Goal: Task Accomplishment & Management: Manage account settings

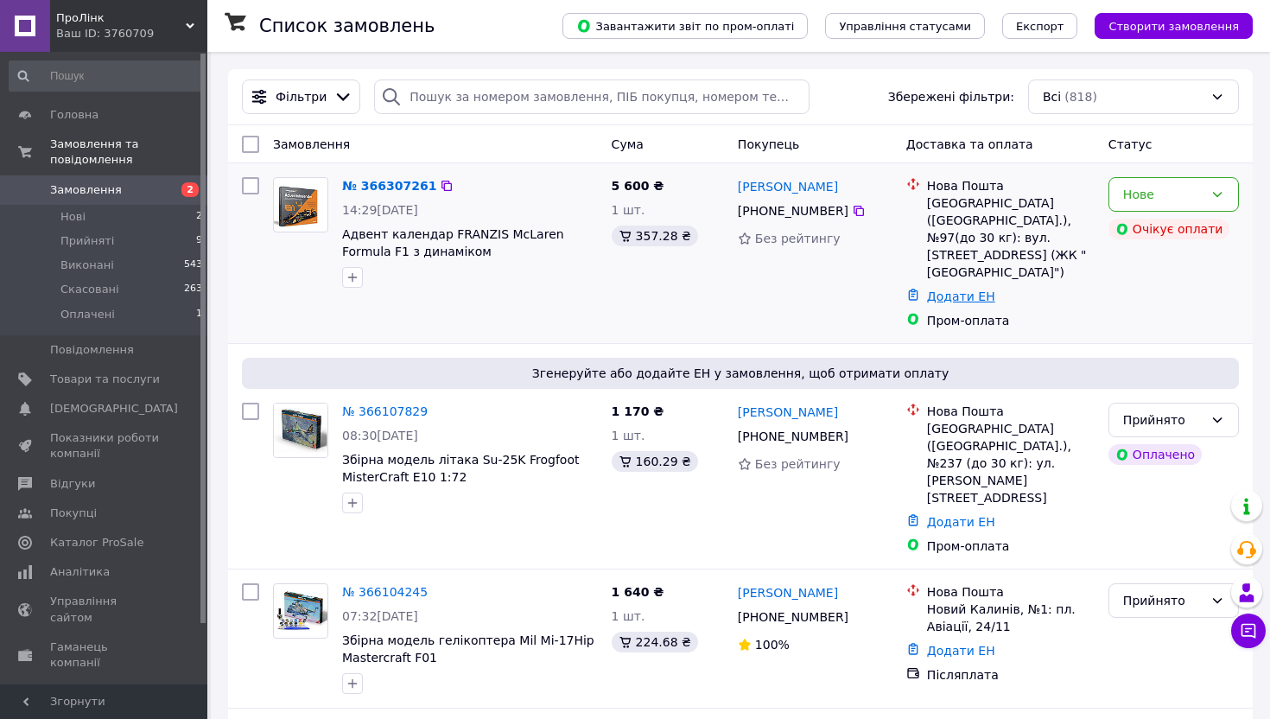
click at [962, 289] on link "Додати ЕН" at bounding box center [961, 296] width 68 height 14
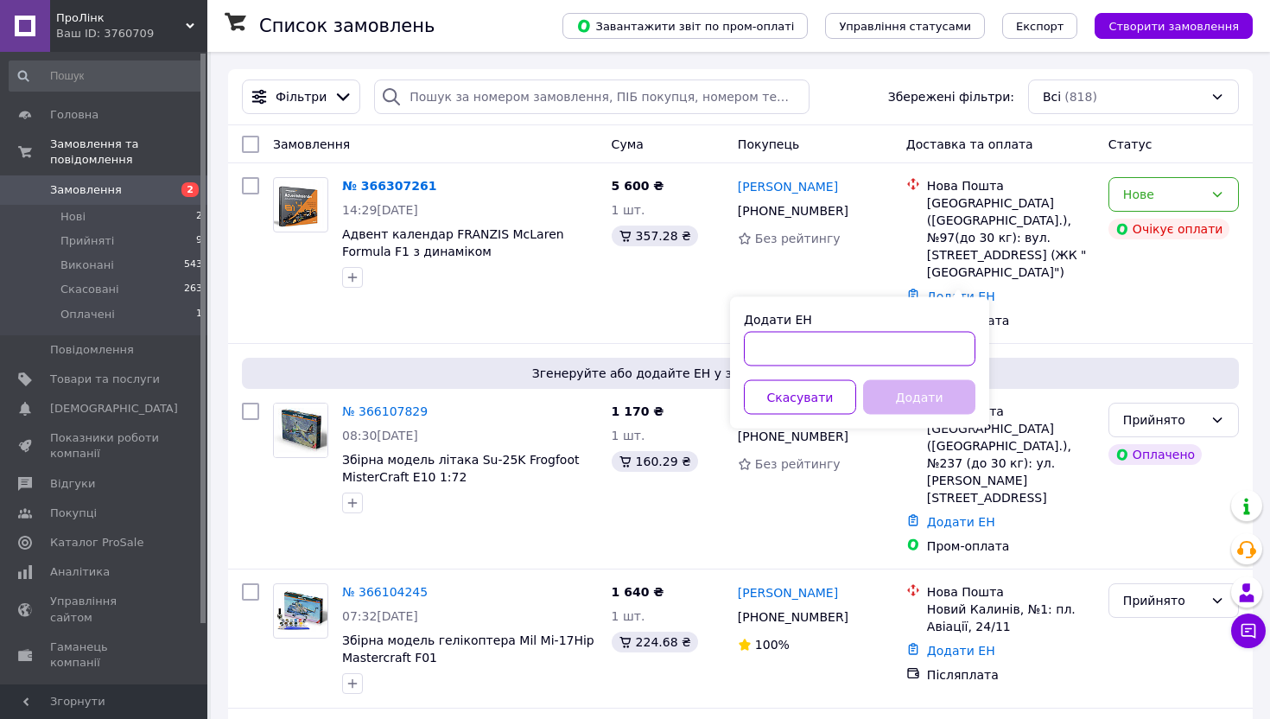
click at [804, 346] on input "Додати ЕН" at bounding box center [859, 349] width 231 height 35
type input "59001474821944"
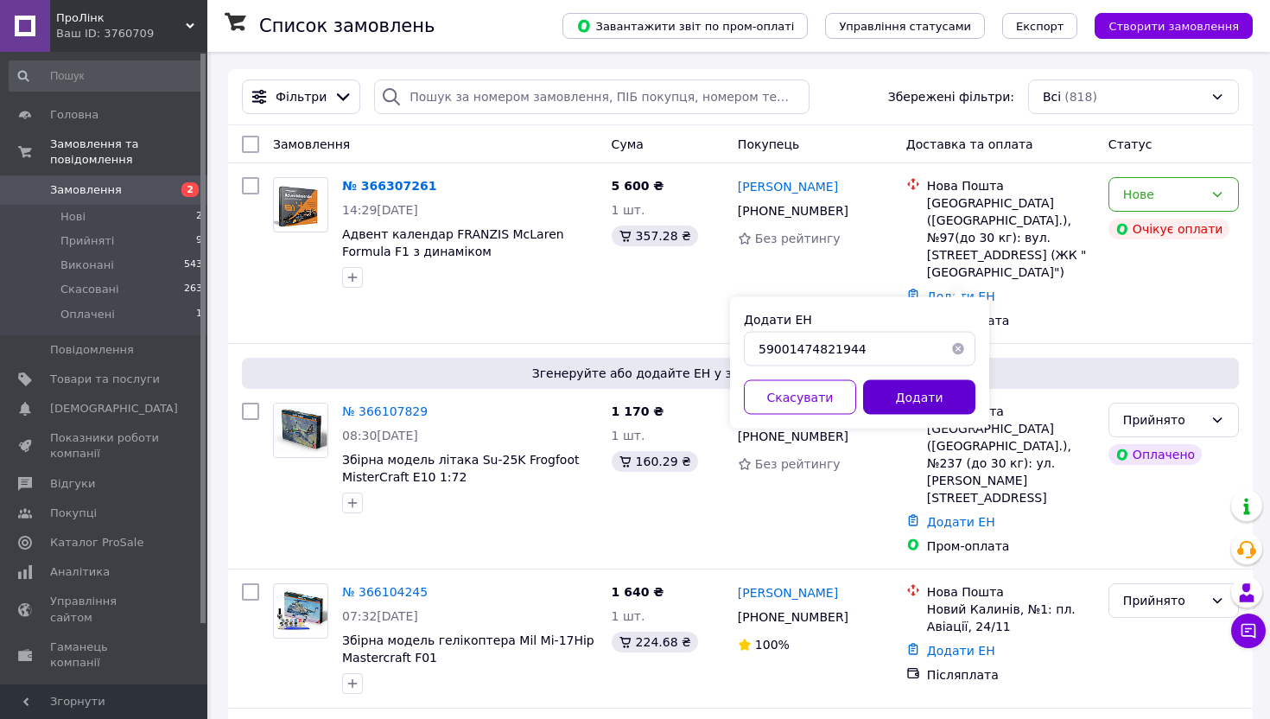
click at [929, 394] on button "Додати" at bounding box center [919, 397] width 112 height 35
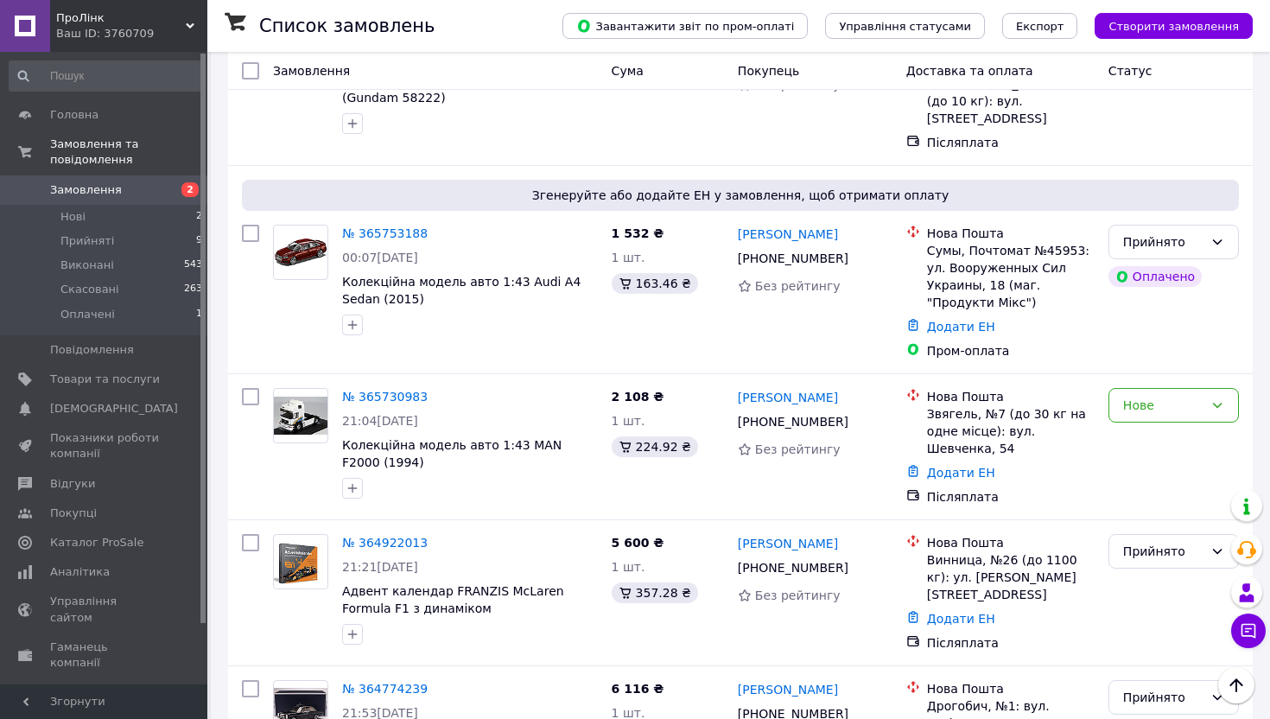
scroll to position [1062, 0]
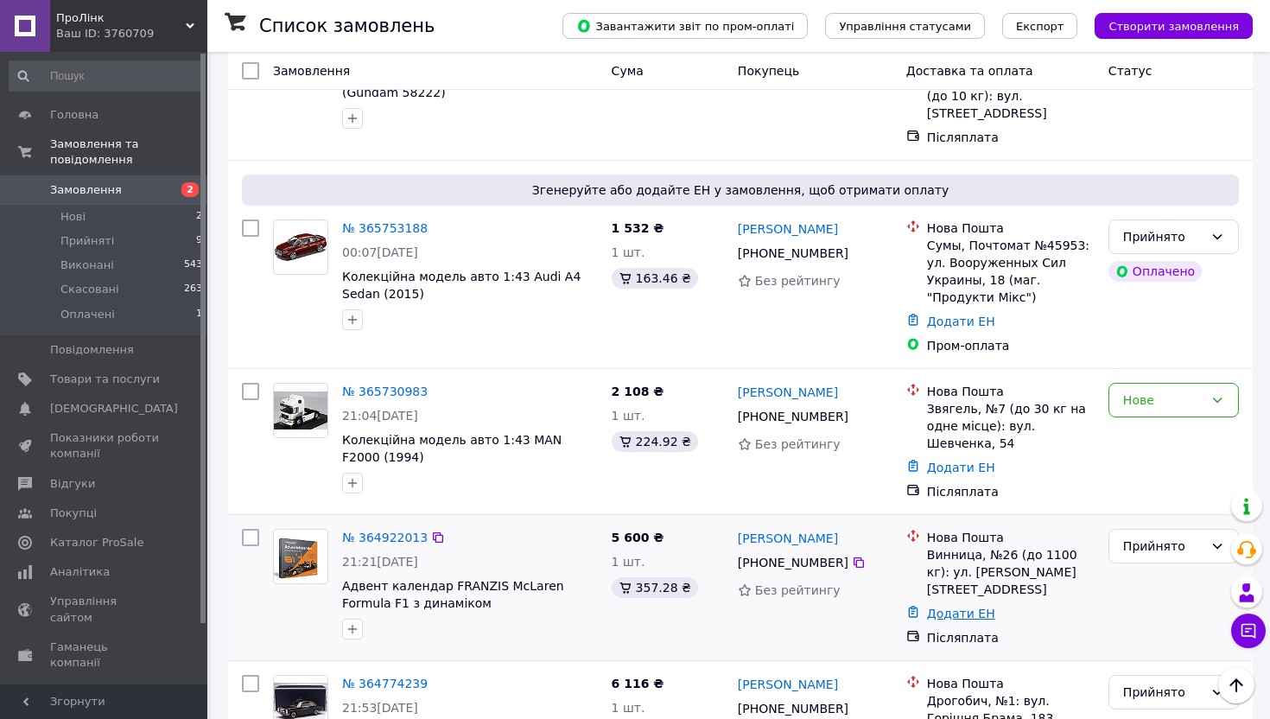
click at [954, 601] on div "Додати ЕН" at bounding box center [1010, 613] width 174 height 24
click at [942, 606] on link "Додати ЕН" at bounding box center [961, 613] width 68 height 14
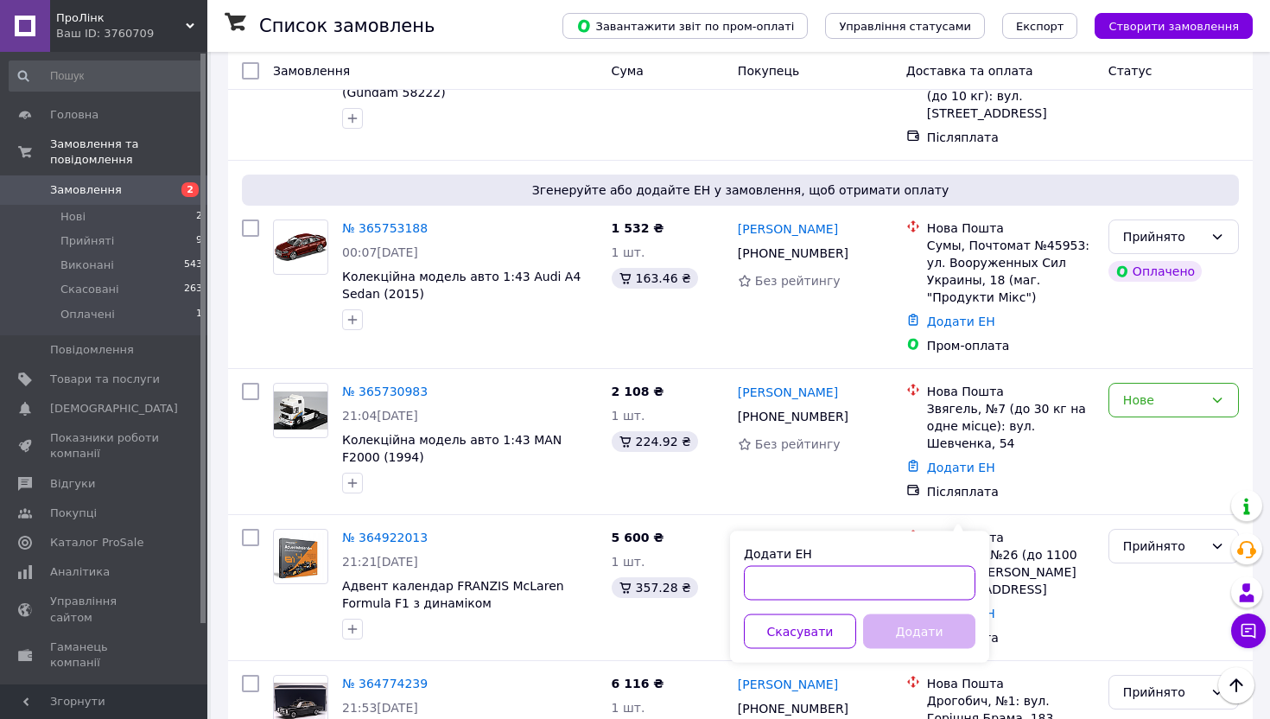
click at [897, 594] on input "Додати ЕН" at bounding box center [859, 583] width 231 height 35
type input "59001474820612"
click at [949, 628] on button "Додати" at bounding box center [919, 631] width 112 height 35
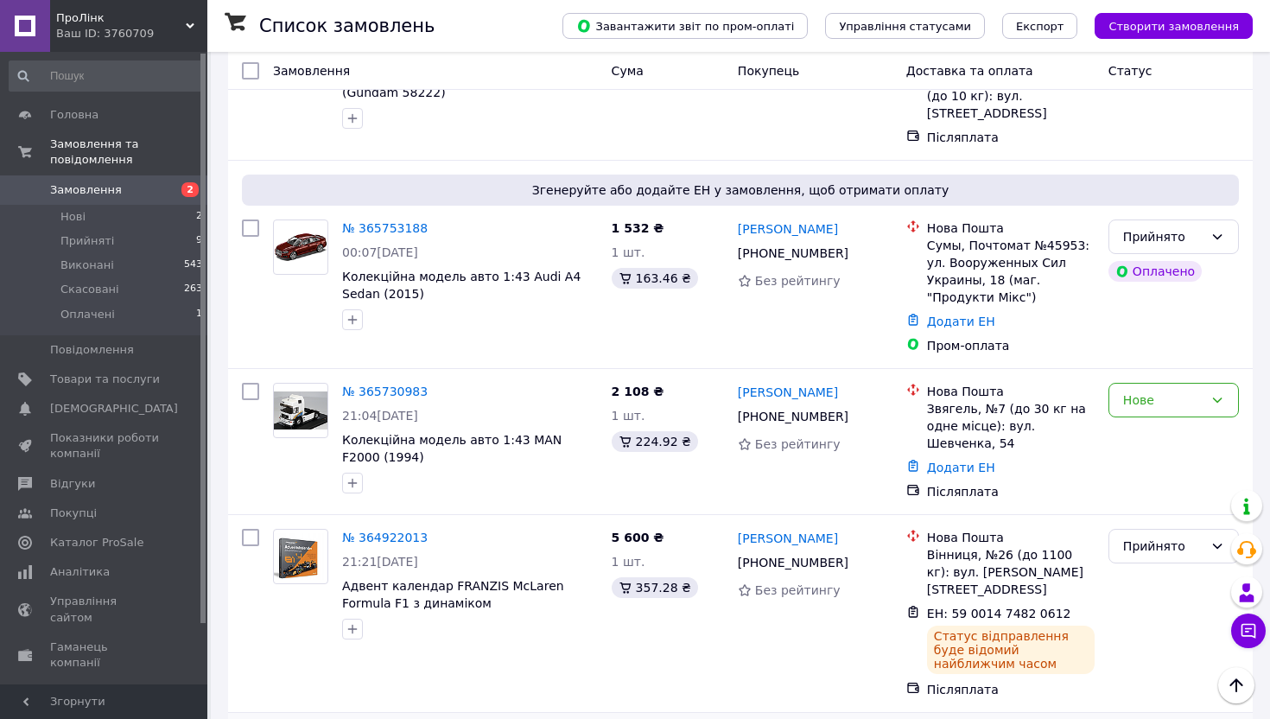
scroll to position [0, 0]
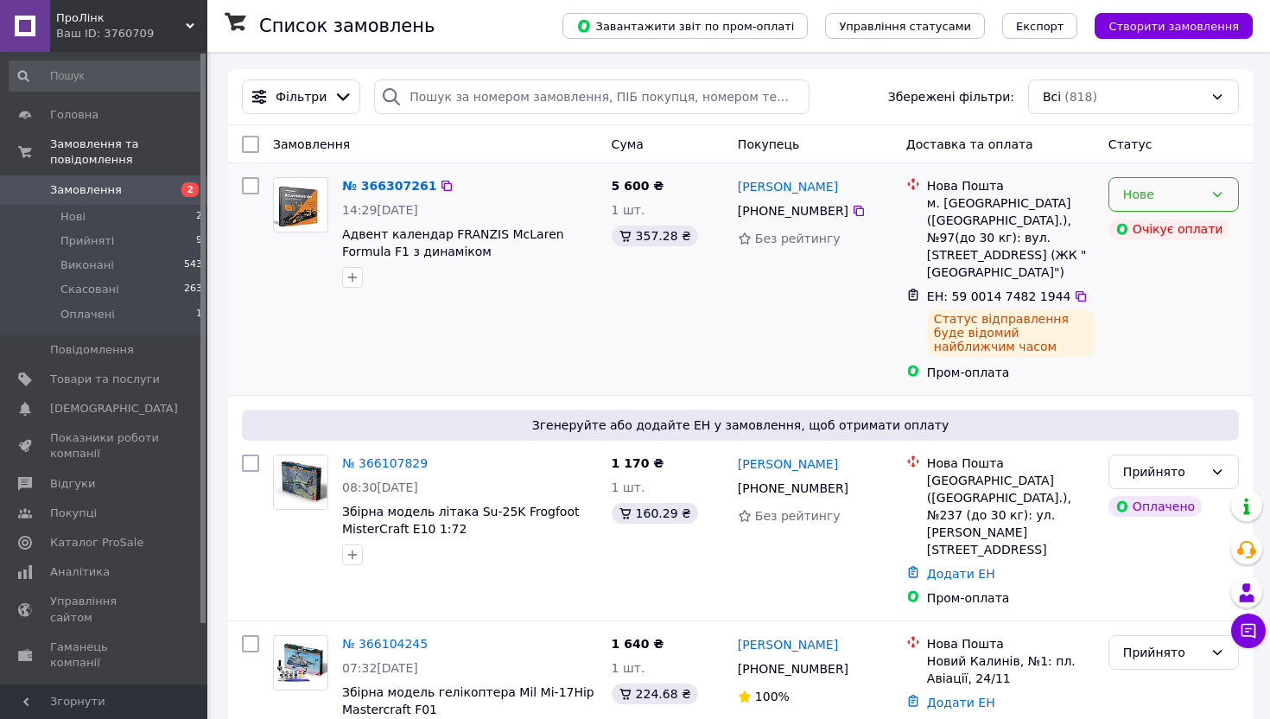
click at [1176, 193] on div "Нове" at bounding box center [1163, 194] width 80 height 19
click at [1146, 233] on li "Прийнято" at bounding box center [1173, 231] width 129 height 31
